Goal: Task Accomplishment & Management: Complete application form

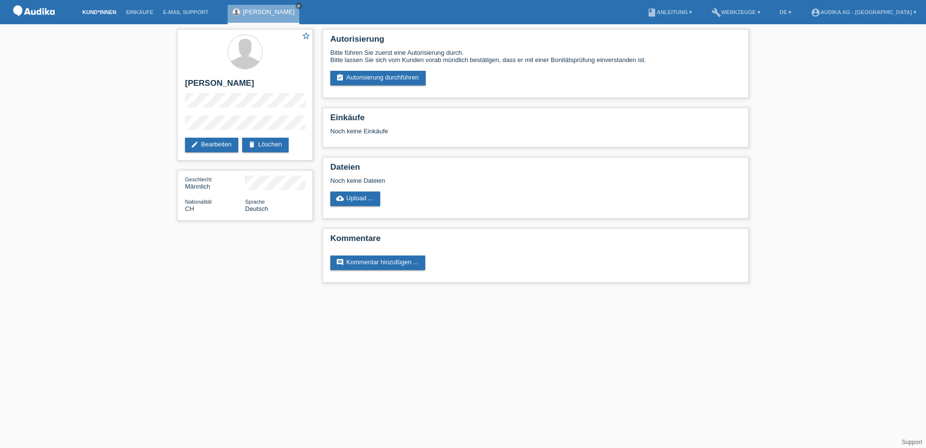
click at [100, 9] on link "Kund*innen" at bounding box center [100, 12] width 44 height 6
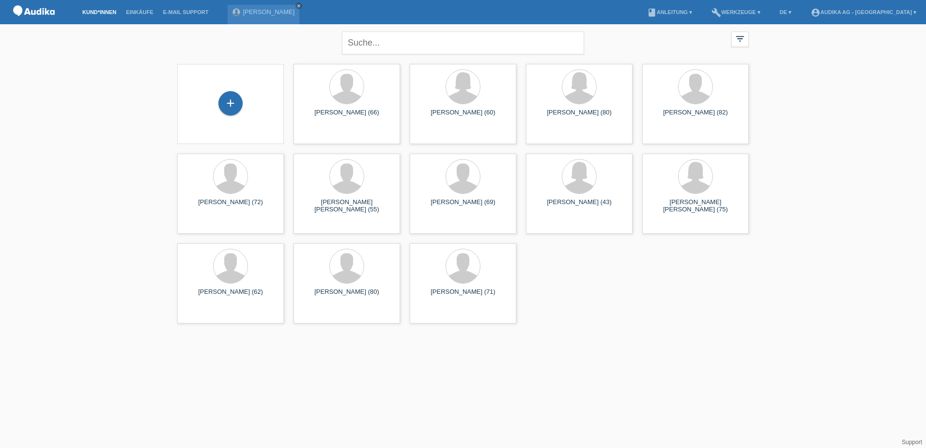
click at [116, 7] on li "Kund*innen" at bounding box center [100, 12] width 44 height 25
click at [234, 93] on div "+" at bounding box center [231, 103] width 24 height 24
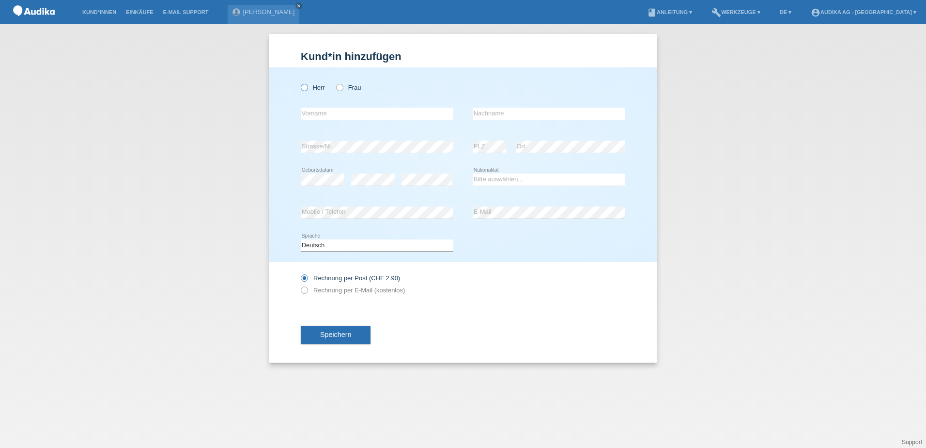
click at [299, 82] on icon at bounding box center [299, 82] width 0 height 0
click at [302, 90] on input "Herr" at bounding box center [304, 87] width 6 height 6
radio input "true"
click at [316, 111] on input "text" at bounding box center [377, 114] width 153 height 12
type input "Richard"
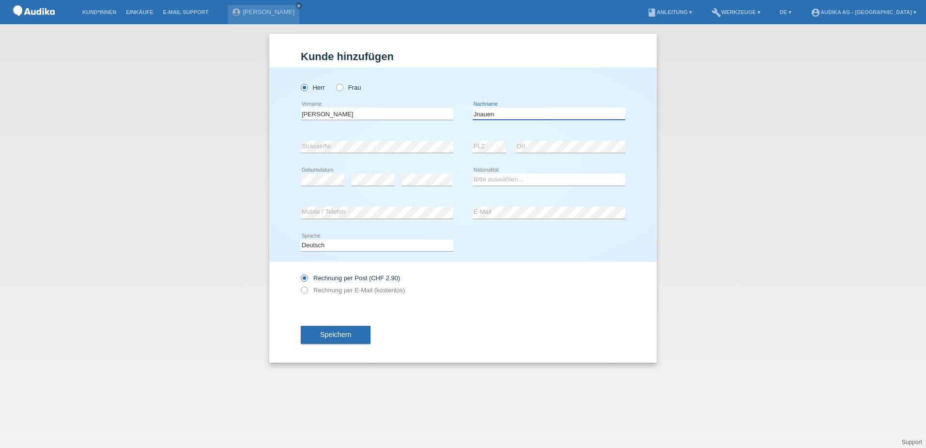
click at [478, 114] on input "Jnauen" at bounding box center [549, 114] width 153 height 12
click at [475, 116] on input "Inauen" at bounding box center [549, 114] width 153 height 12
type input "Jnauen"
click at [299, 285] on icon at bounding box center [299, 285] width 0 height 0
click at [305, 292] on input "Rechnung per E-Mail (kostenlos)" at bounding box center [304, 292] width 6 height 12
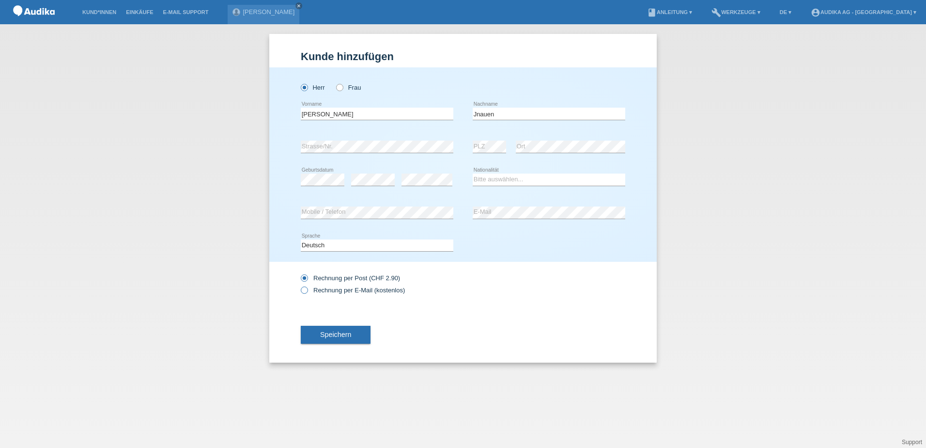
radio input "true"
click at [344, 338] on span "Speichern" at bounding box center [335, 334] width 31 height 8
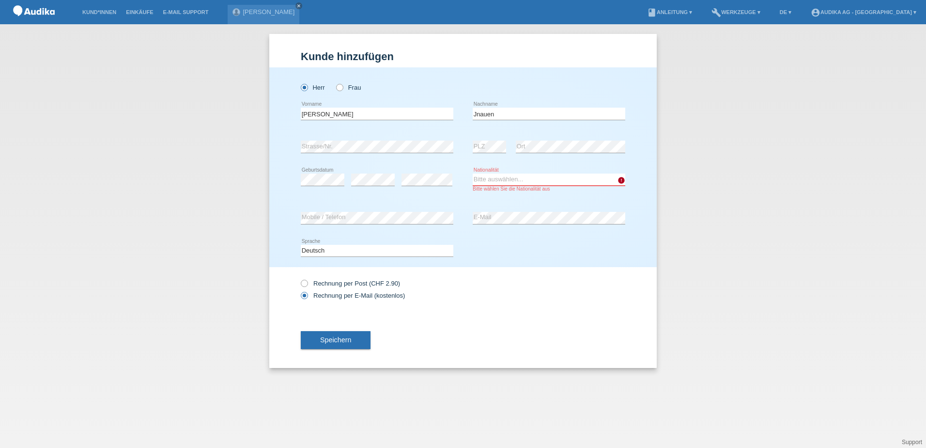
click at [485, 181] on select "Bitte auswählen... Schweiz Deutschland Liechtenstein Österreich ------------ Af…" at bounding box center [549, 179] width 153 height 12
select select "CH"
click at [473, 173] on select "Bitte auswählen... Schweiz Deutschland Liechtenstein Österreich ------------ Af…" at bounding box center [549, 179] width 153 height 12
click at [358, 338] on button "Speichern" at bounding box center [336, 340] width 70 height 18
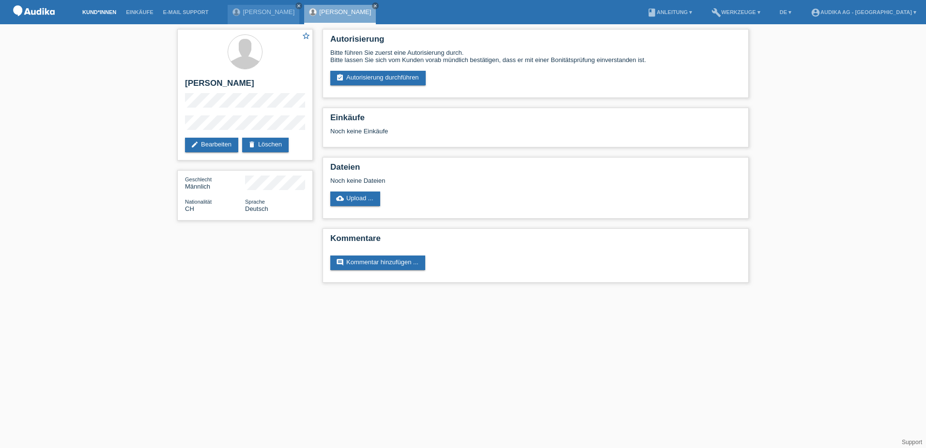
click at [99, 13] on link "Kund*innen" at bounding box center [100, 12] width 44 height 6
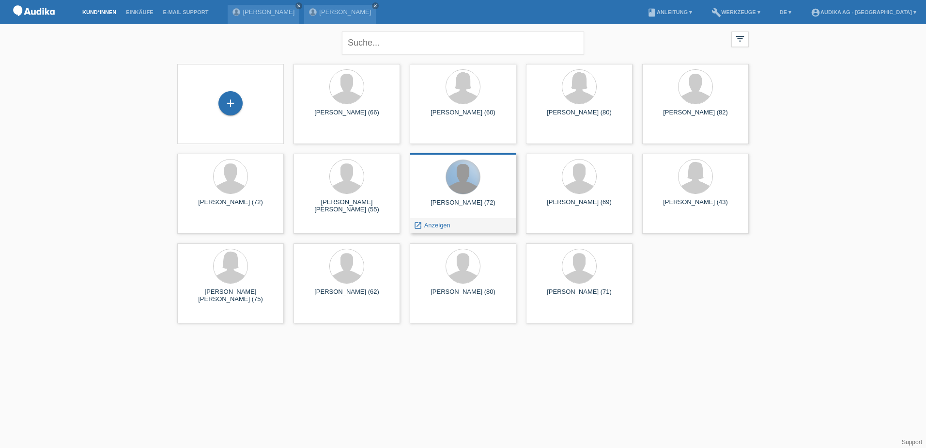
click at [473, 186] on div at bounding box center [463, 177] width 34 height 34
click at [889, 13] on link "account_circle Audika AG - [GEOGRAPHIC_DATA] ▾" at bounding box center [863, 12] width 115 height 6
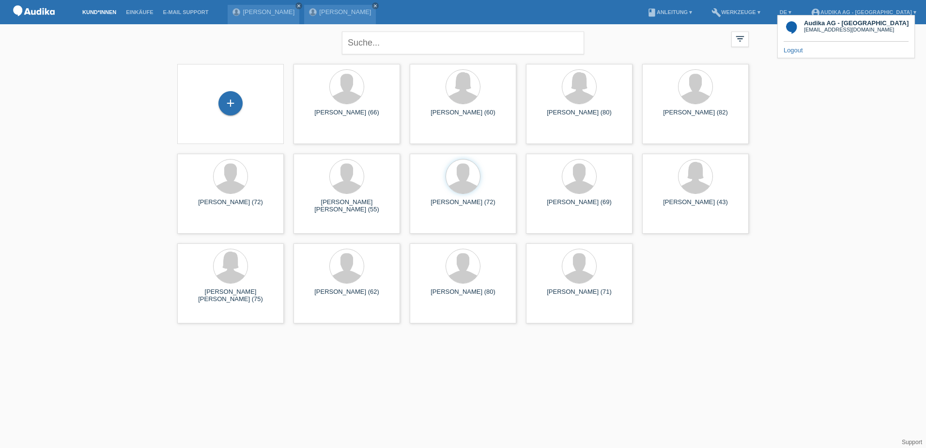
click at [792, 53] on link "Logout" at bounding box center [793, 50] width 19 height 7
